Goal: Check status: Check status

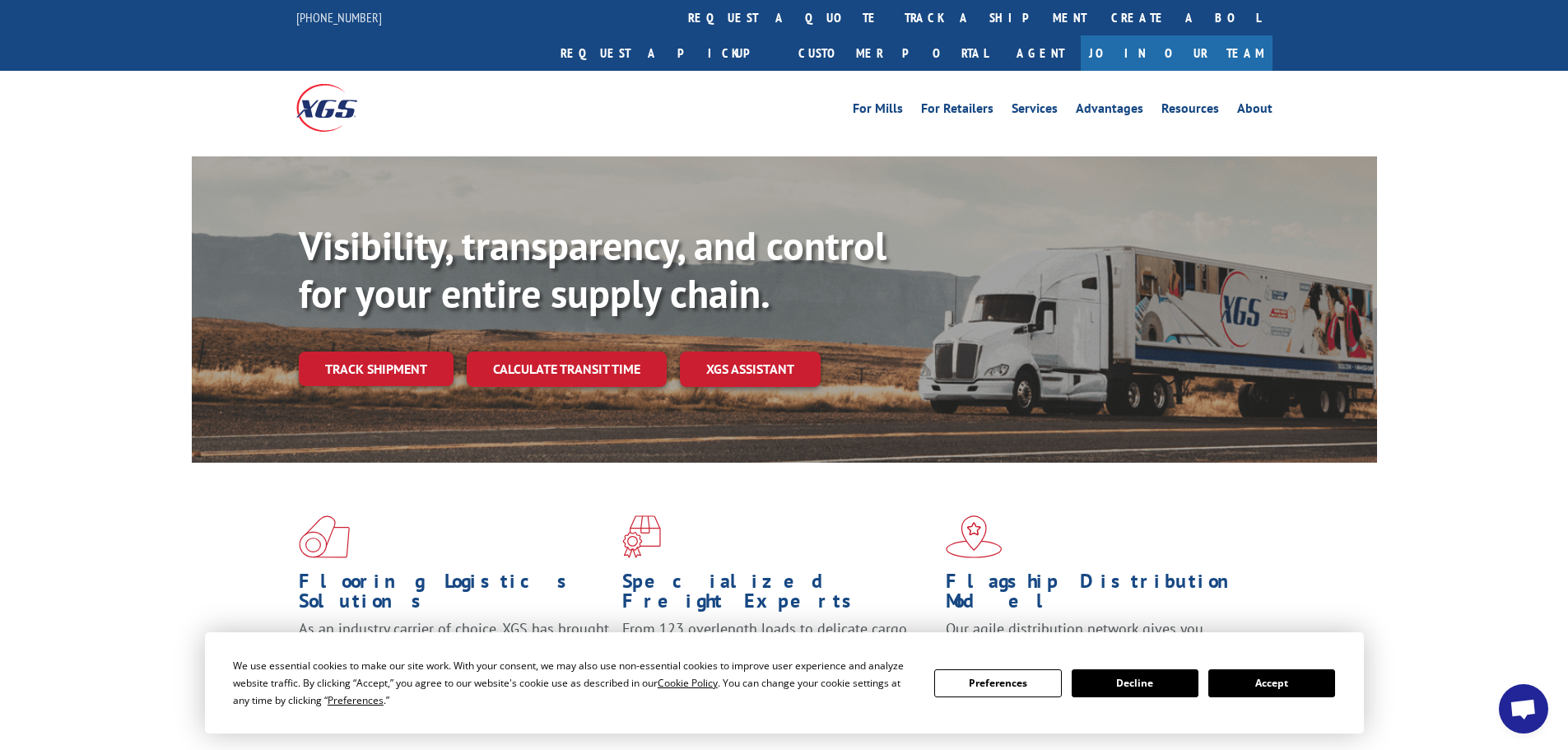
drag, startPoint x: 0, startPoint y: 0, endPoint x: 667, endPoint y: 59, distance: 669.6
click at [662, 95] on div "For [PERSON_NAME] For Retailers Services Advantages Resources About For [PERSON…" at bounding box center [906, 107] width 733 height 24
click at [892, 17] on link "track a shipment" at bounding box center [996, 17] width 207 height 35
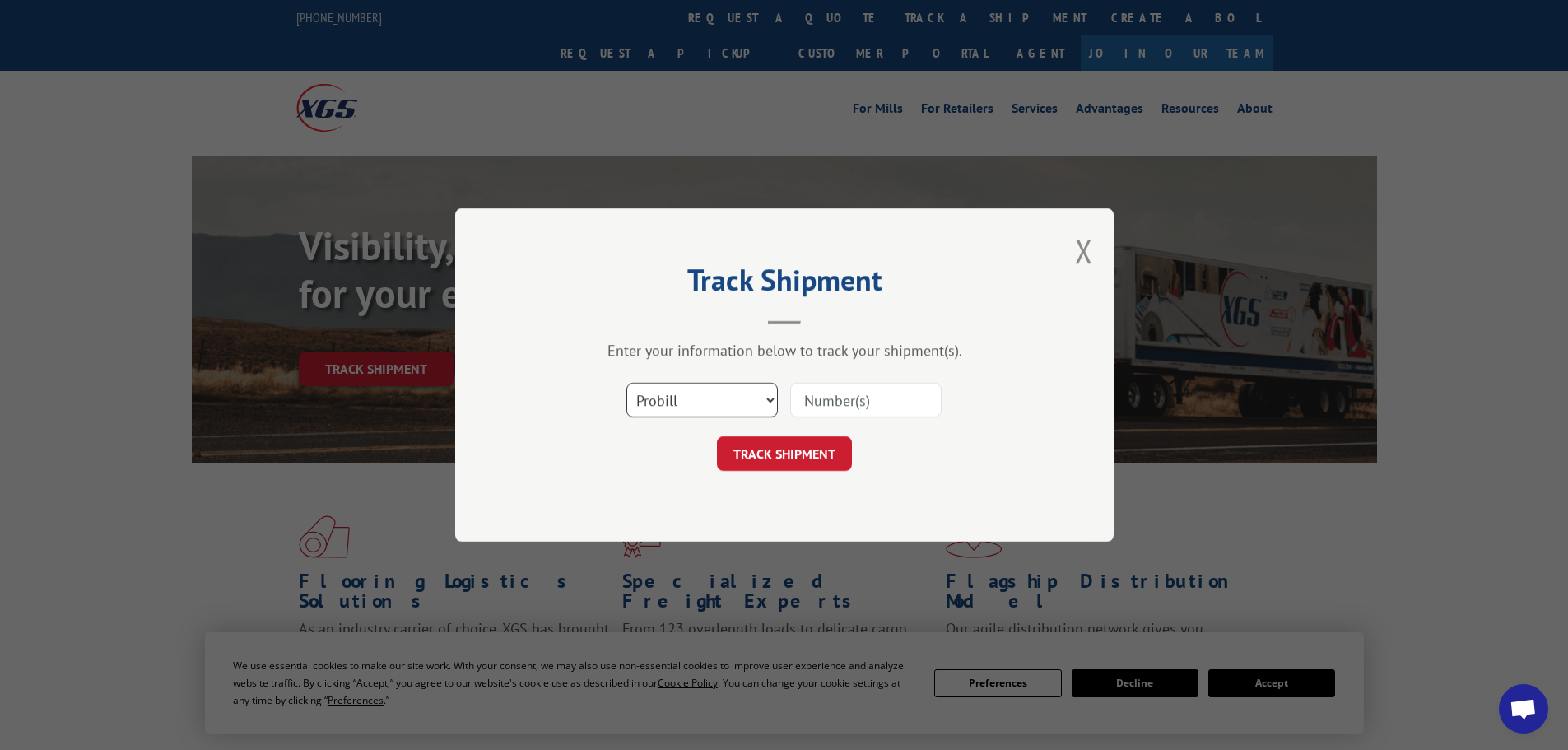
click at [669, 396] on select "Select category... Probill BOL PO" at bounding box center [702, 400] width 151 height 34
select select "po"
click at [626, 383] on select "Select category... Probill BOL PO" at bounding box center [702, 400] width 151 height 34
click at [846, 402] on input at bounding box center [866, 400] width 151 height 34
paste input "21520122"
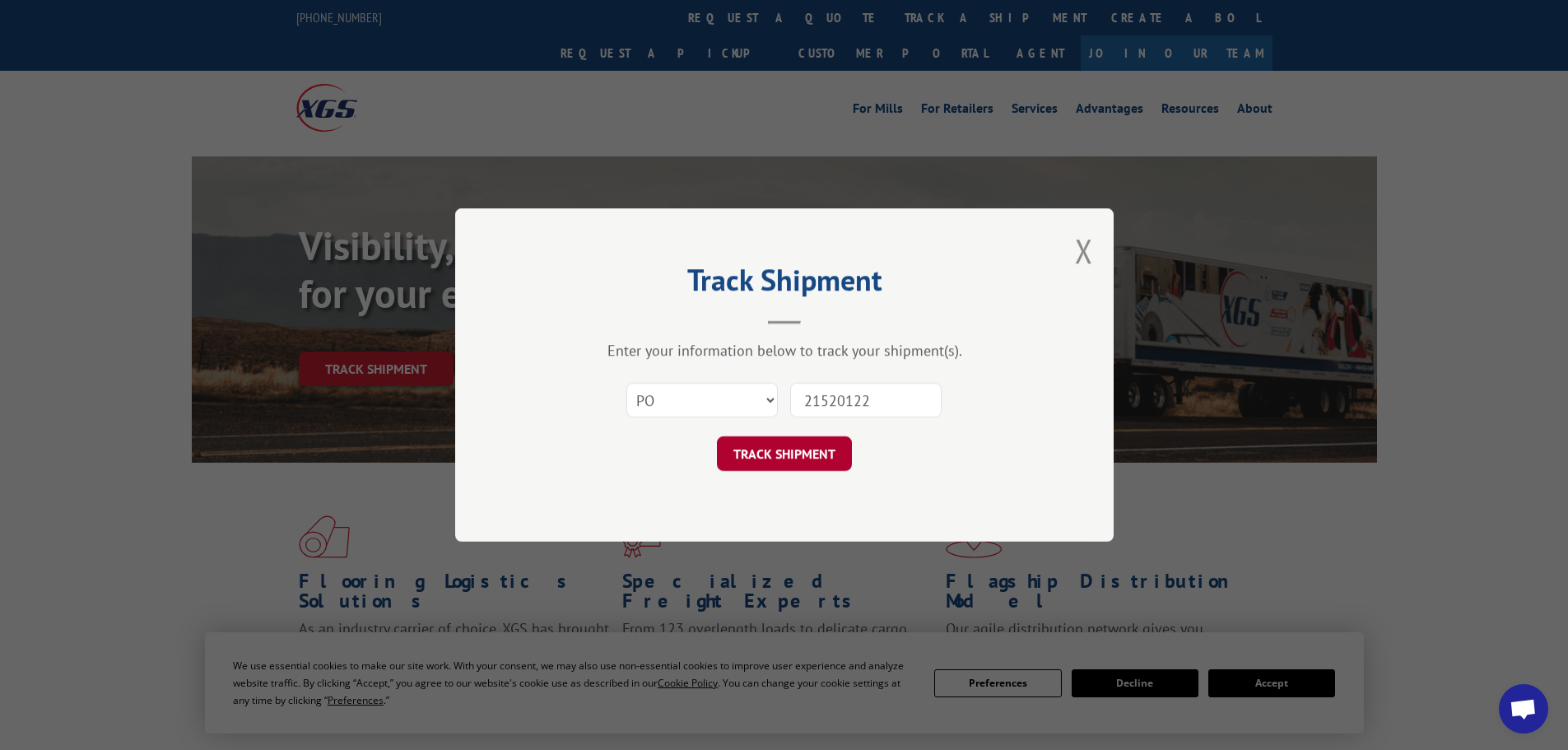
type input "21520122"
click at [785, 448] on button "TRACK SHIPMENT" at bounding box center [785, 454] width 135 height 34
